Goal: Information Seeking & Learning: Learn about a topic

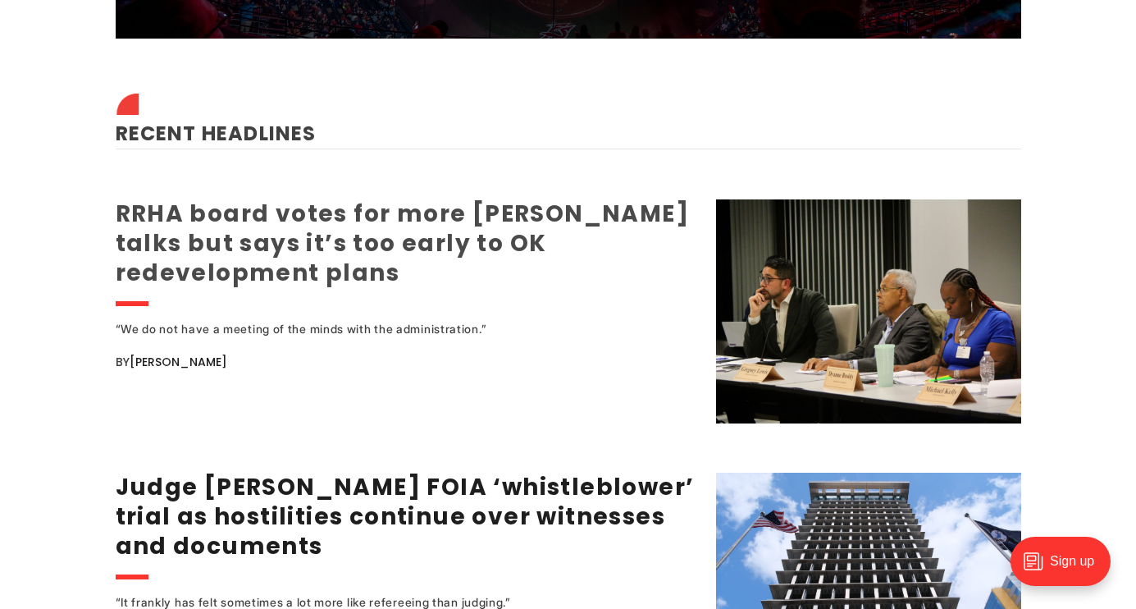
scroll to position [2074, 0]
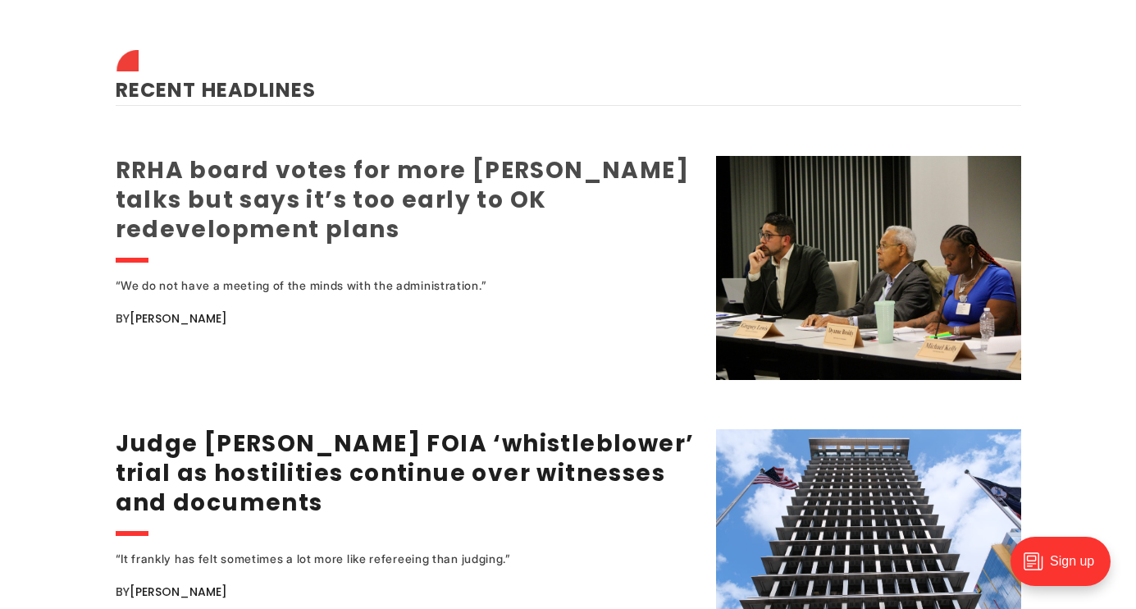
click at [275, 154] on link "RRHA board votes for more [PERSON_NAME] talks but says it’s too early to OK red…" at bounding box center [403, 199] width 574 height 91
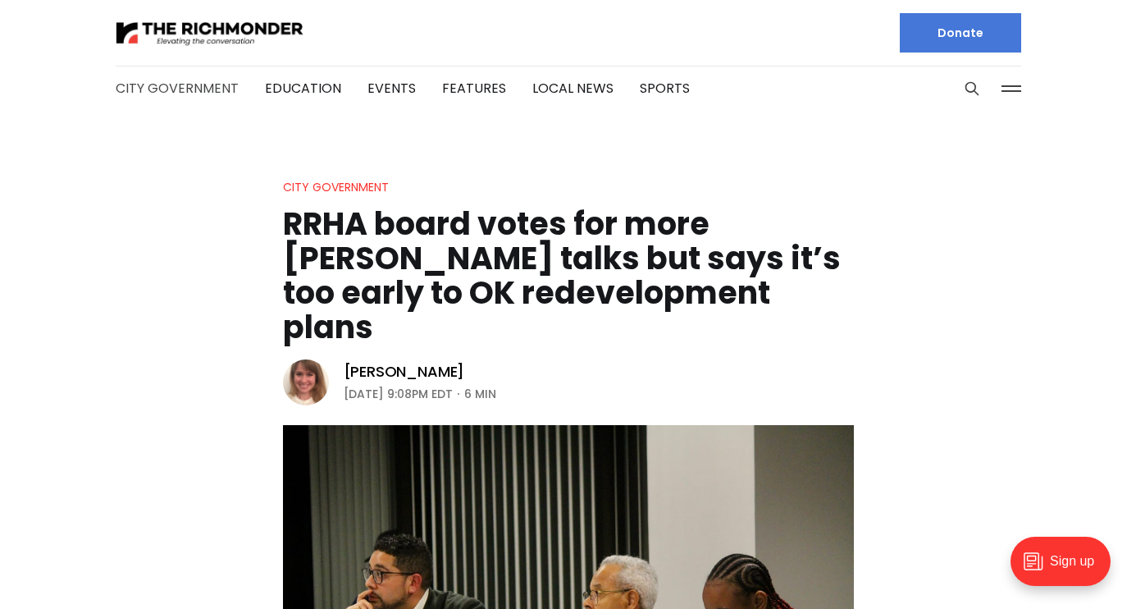
click at [179, 84] on link "City Government" at bounding box center [177, 88] width 123 height 19
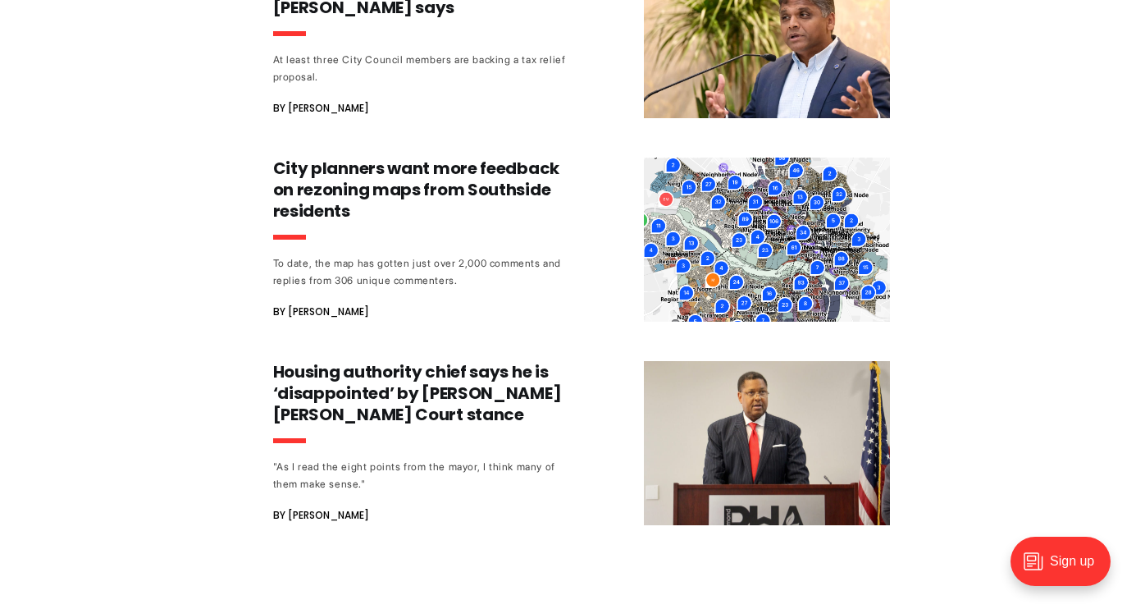
scroll to position [1639, 0]
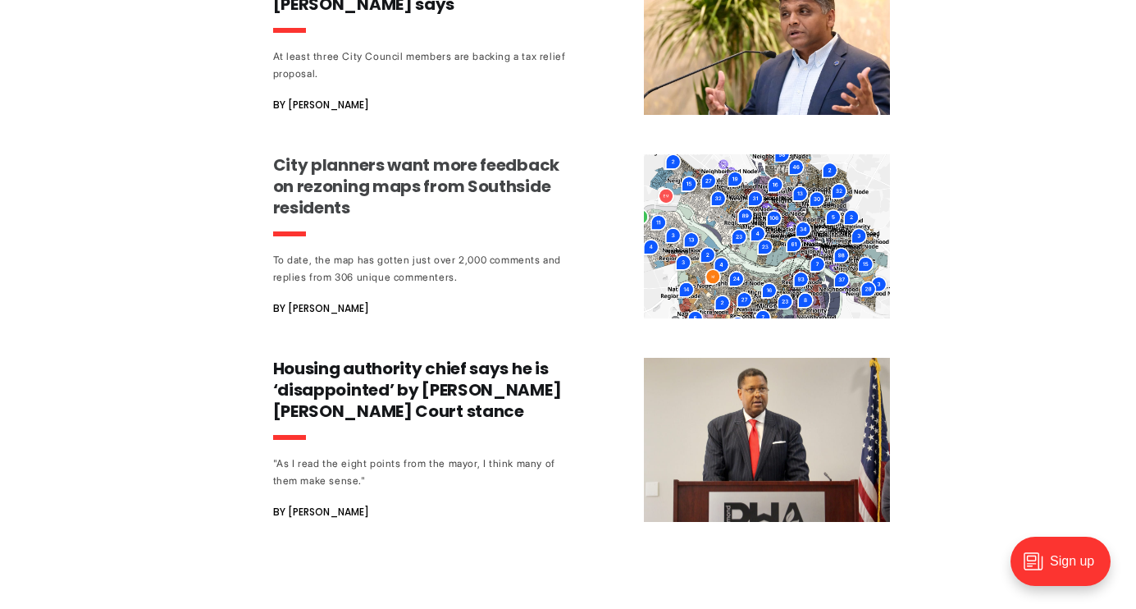
click at [308, 176] on h3 "City planners want more feedback on rezoning maps from Southside residents" at bounding box center [425, 186] width 305 height 64
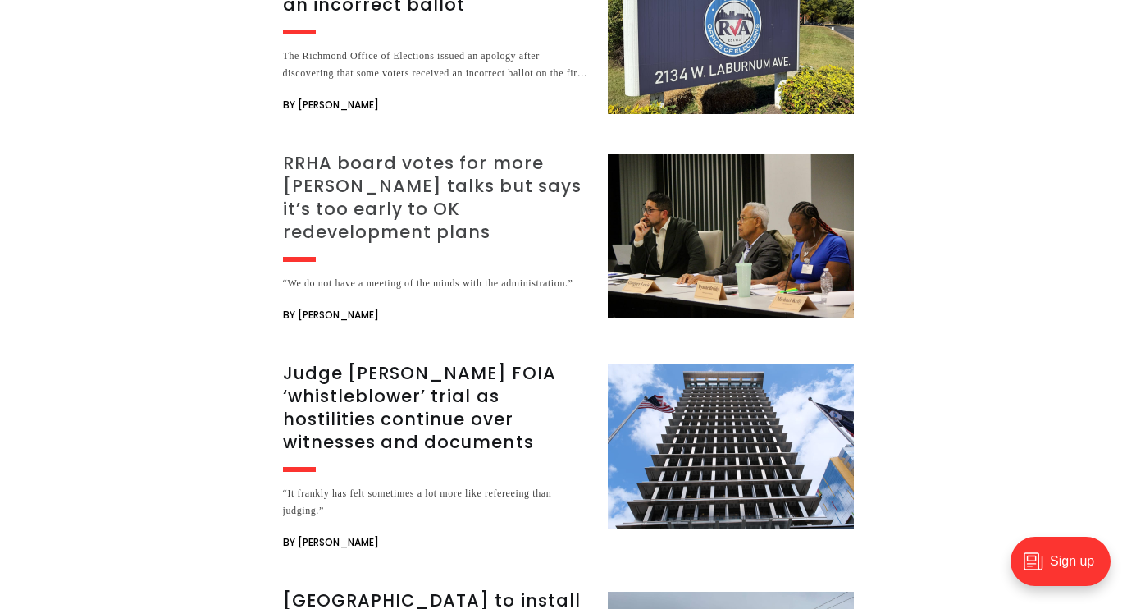
scroll to position [1358, 0]
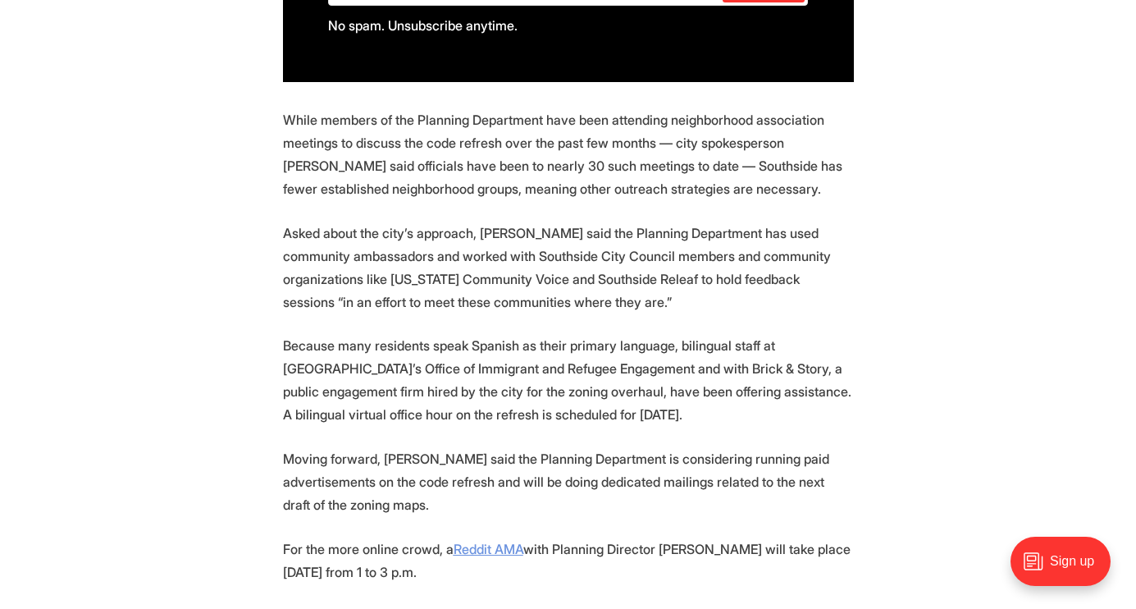
click at [496, 541] on u "Reddit AMA" at bounding box center [489, 549] width 70 height 16
